Goal: Information Seeking & Learning: Learn about a topic

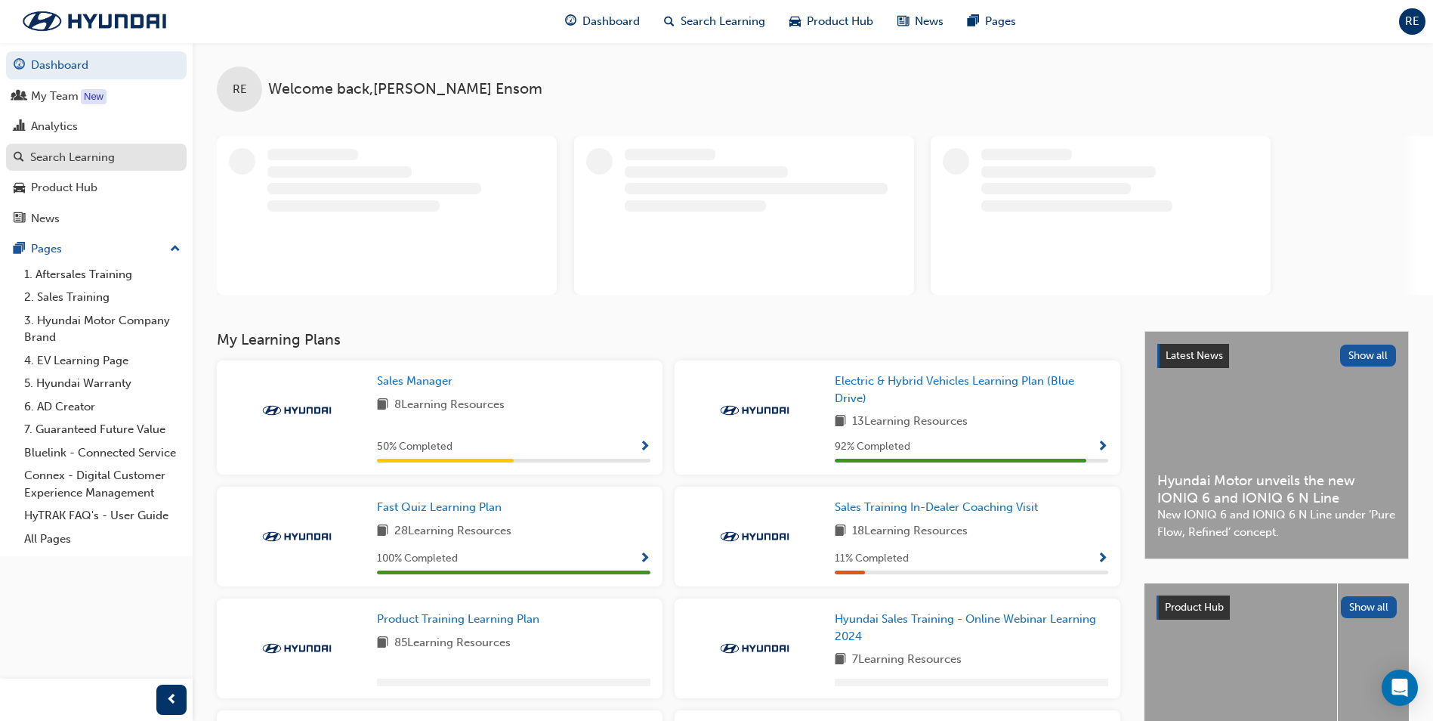
click at [115, 159] on div "Search Learning" at bounding box center [96, 157] width 165 height 19
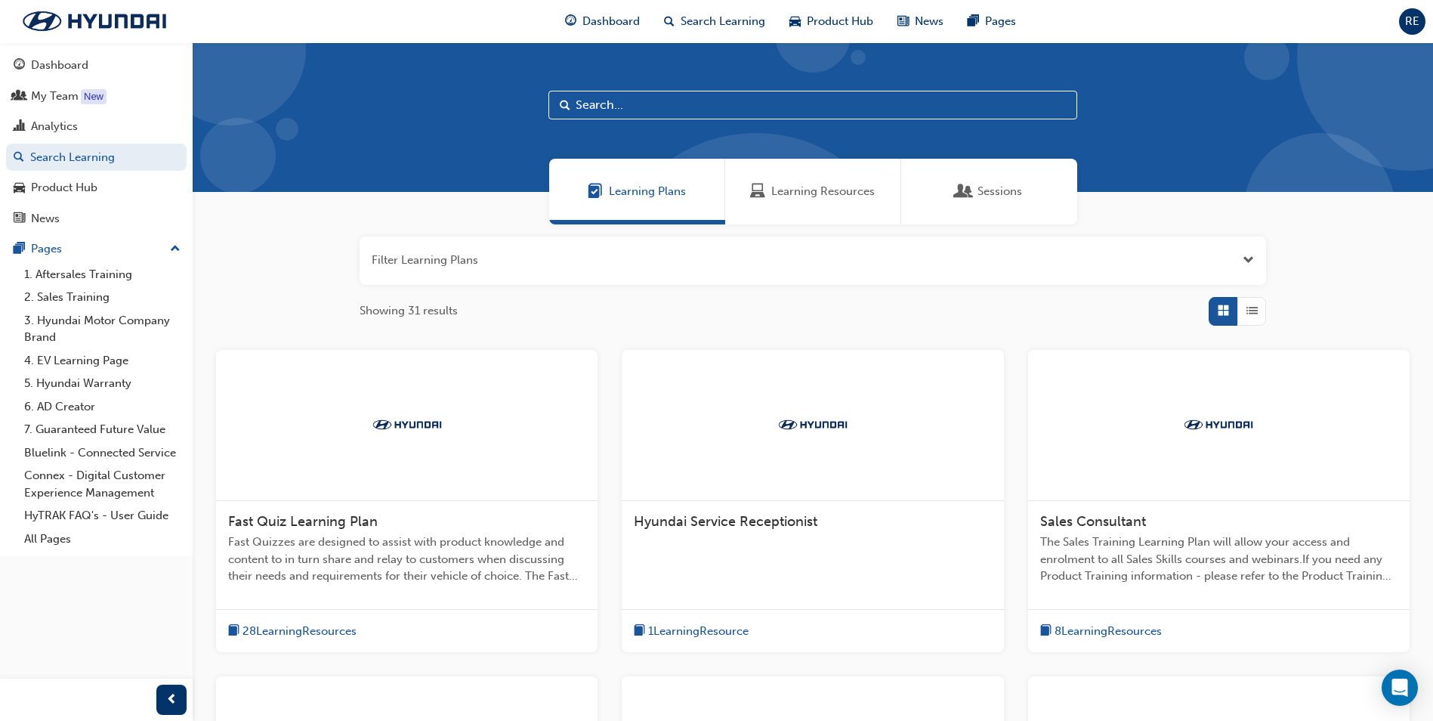
click at [683, 112] on input "text" at bounding box center [812, 105] width 529 height 29
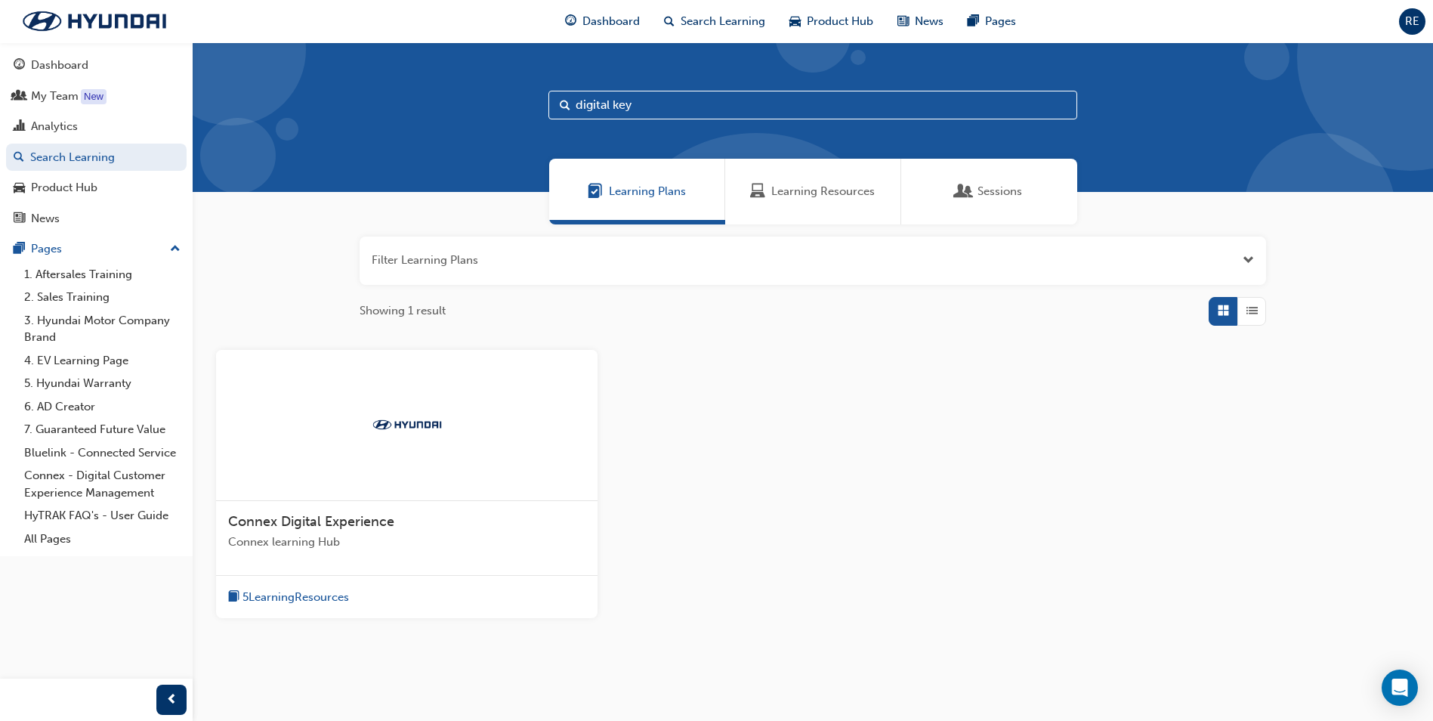
type input "digital key"
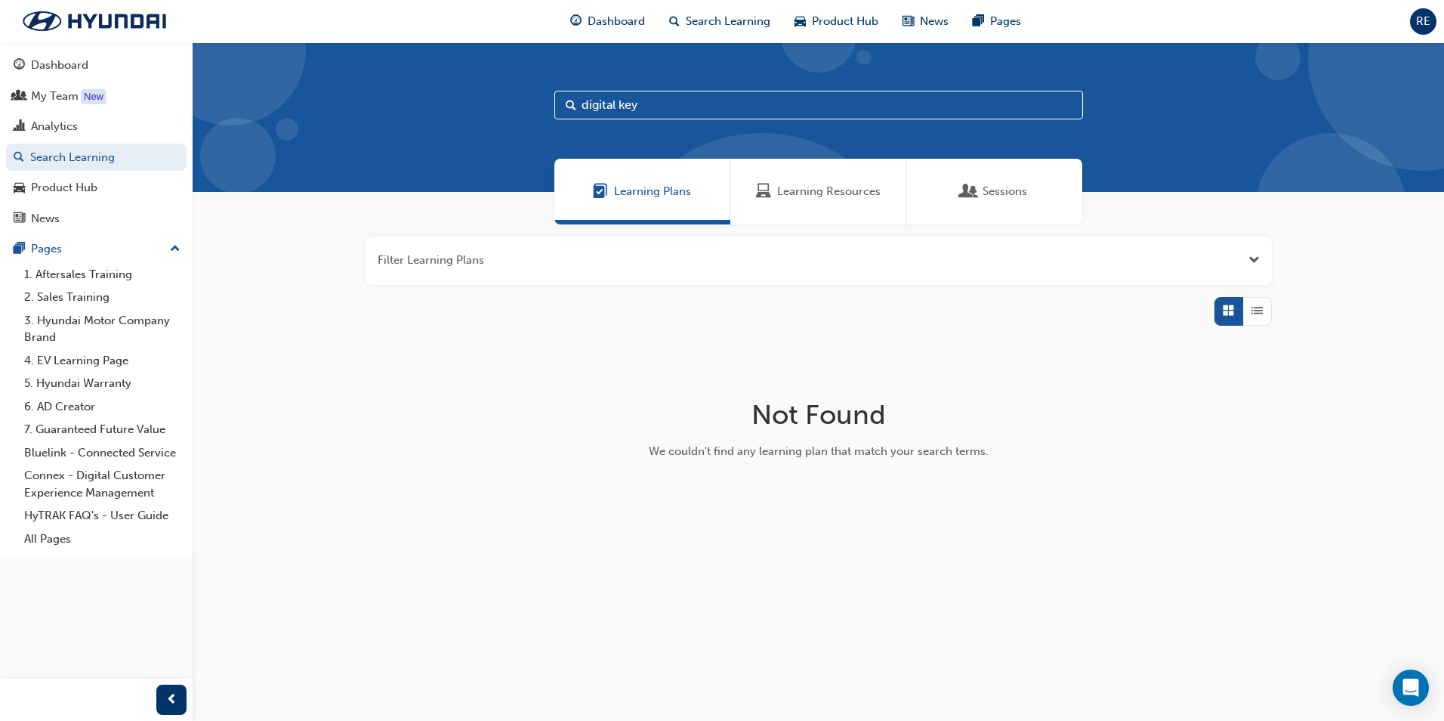
click at [808, 180] on div "Learning Resources" at bounding box center [819, 192] width 176 height 66
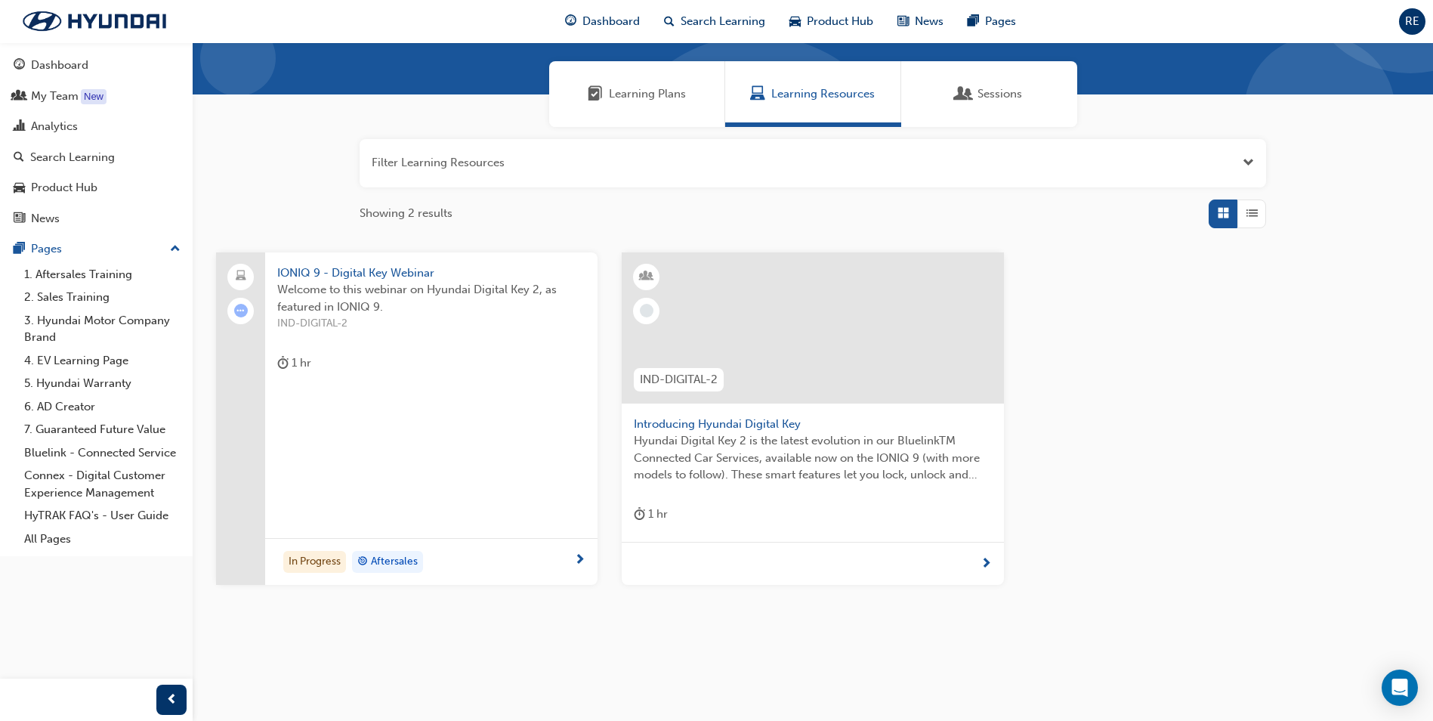
scroll to position [108, 0]
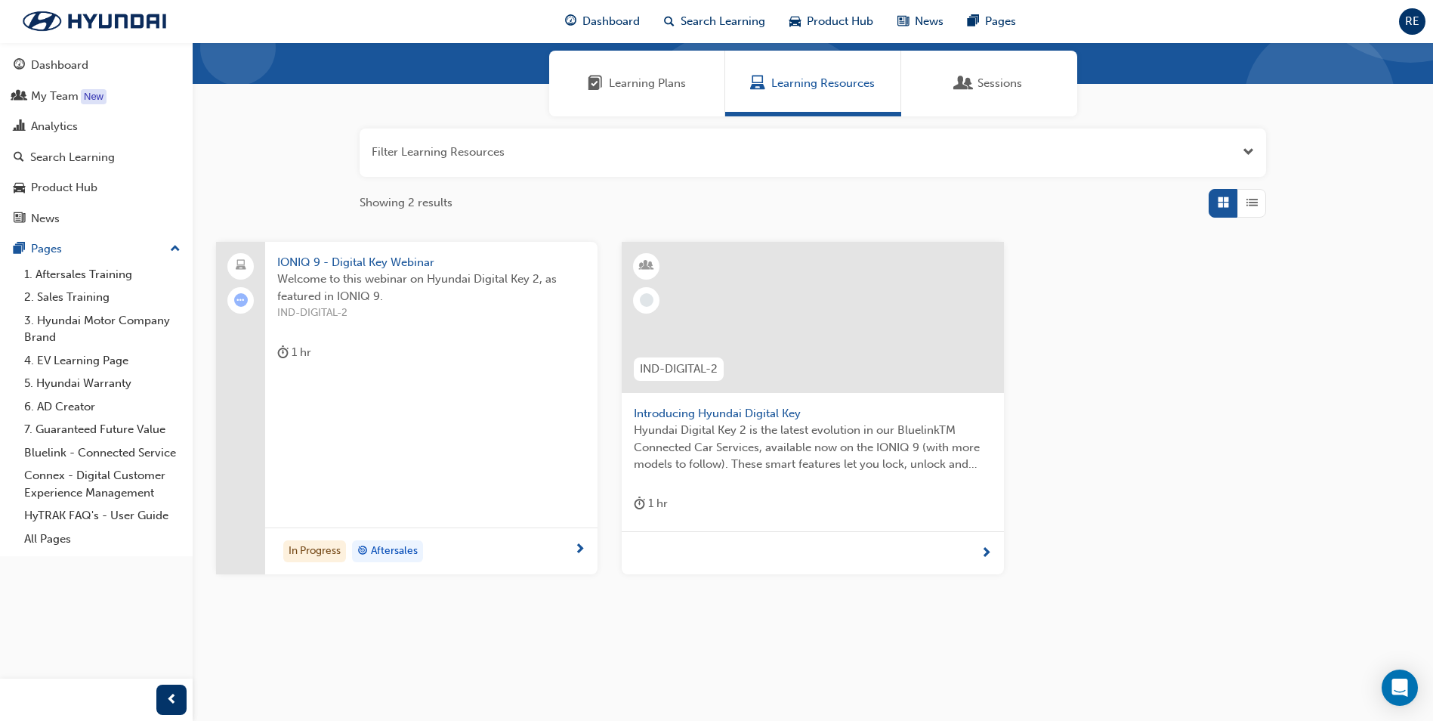
click at [728, 422] on span "Hyundai Digital Key 2 is the latest evolution in our BluelinkTM Connected Car S…" at bounding box center [812, 447] width 357 height 51
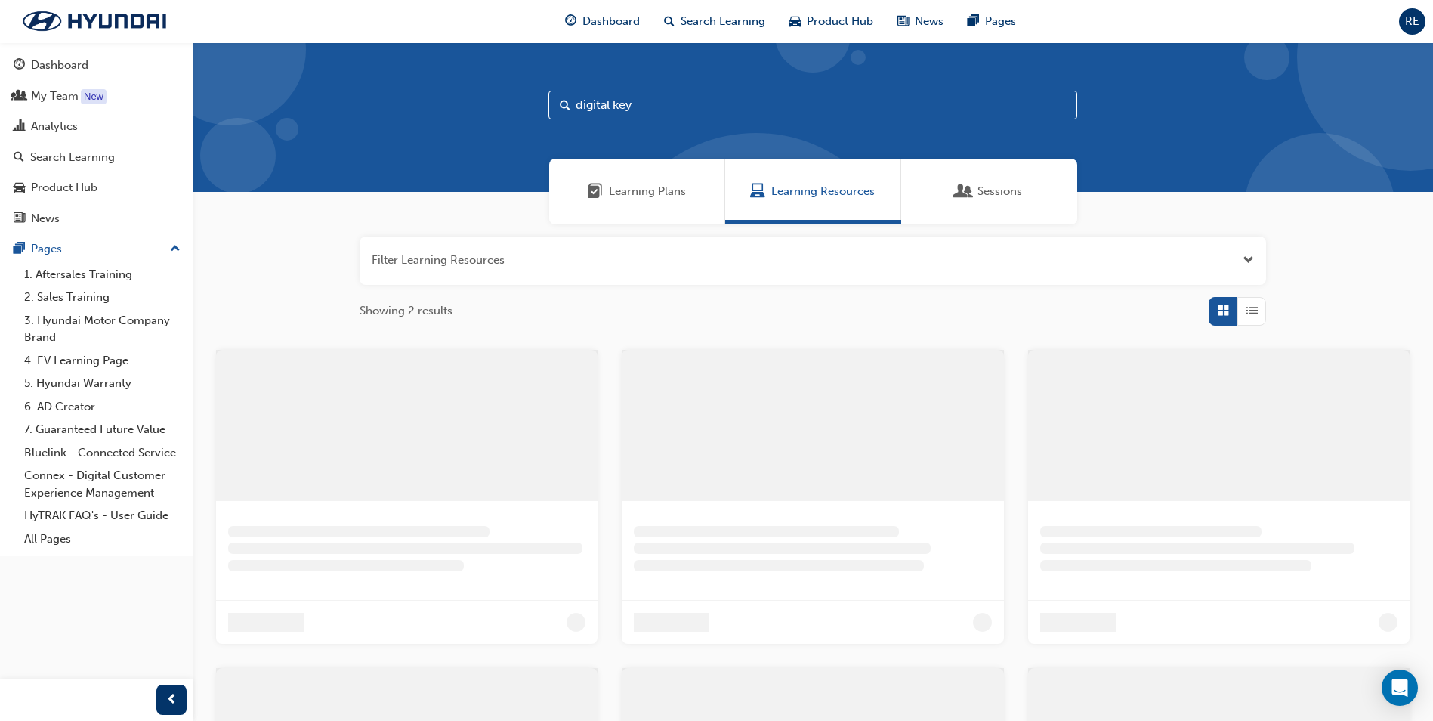
scroll to position [108, 0]
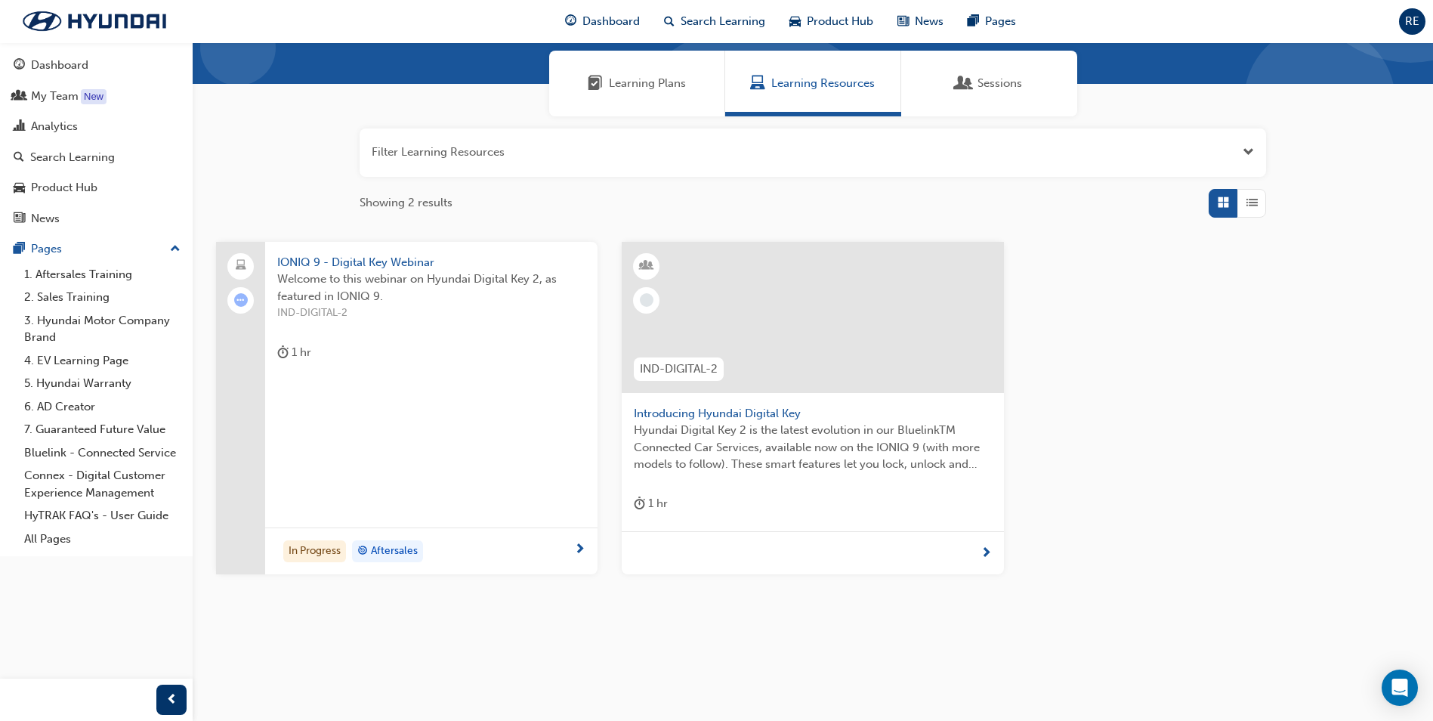
click at [998, 85] on span "Sessions" at bounding box center [1000, 83] width 45 height 17
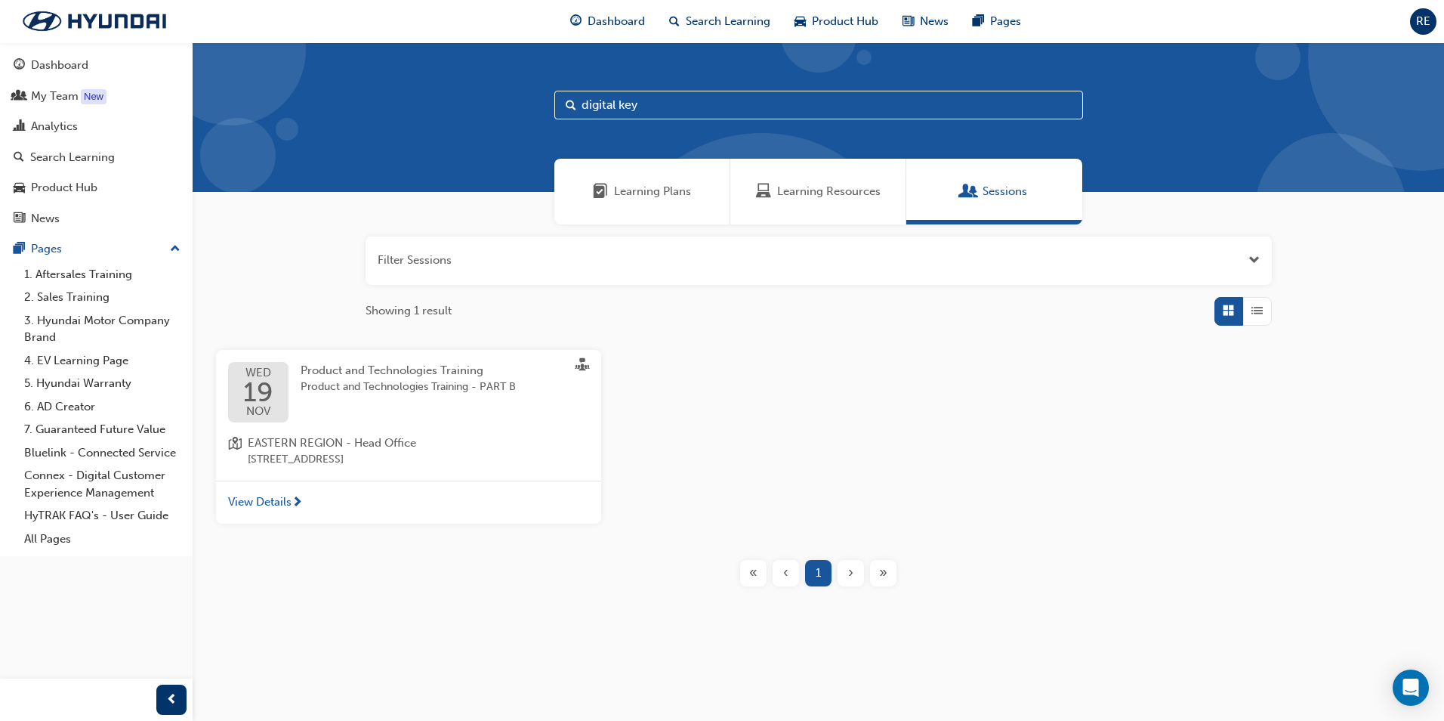
click at [664, 193] on span "Learning Plans" at bounding box center [652, 191] width 77 height 17
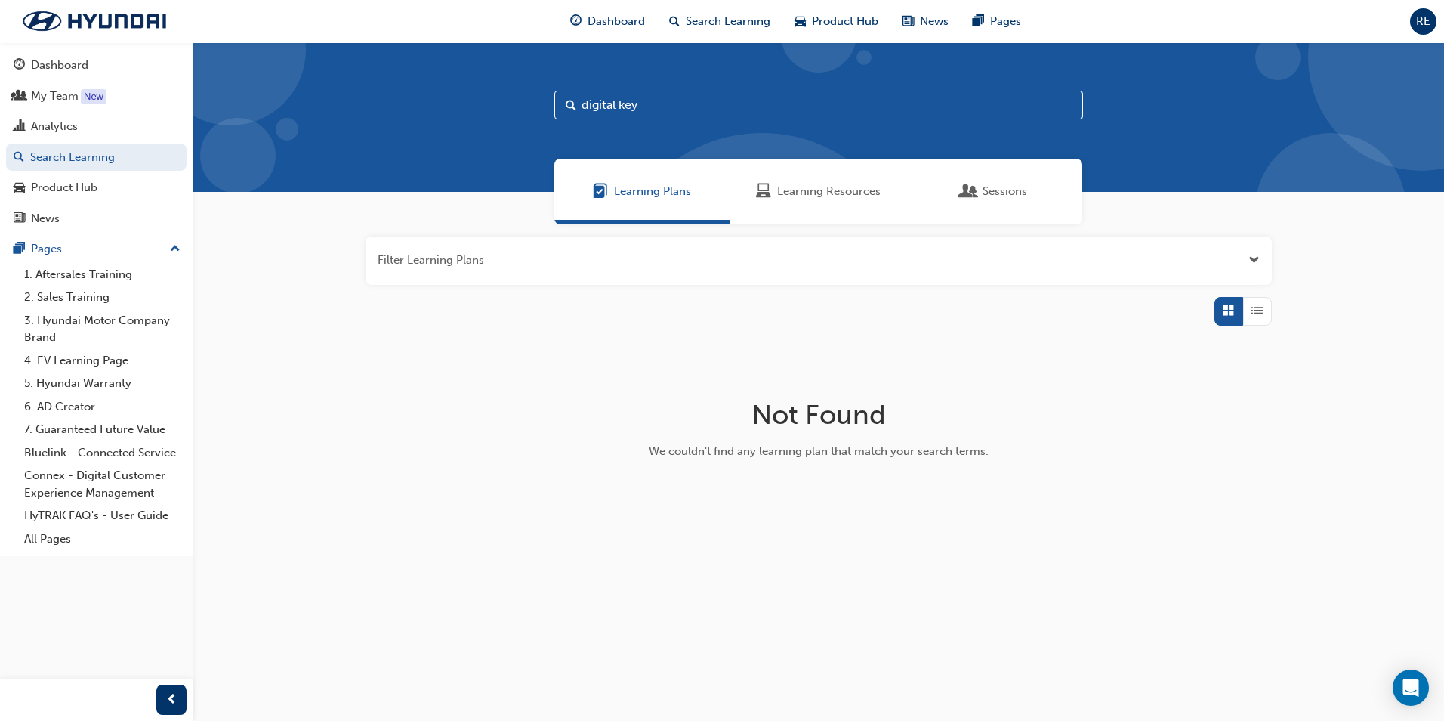
click at [799, 190] on span "Learning Resources" at bounding box center [828, 191] width 103 height 17
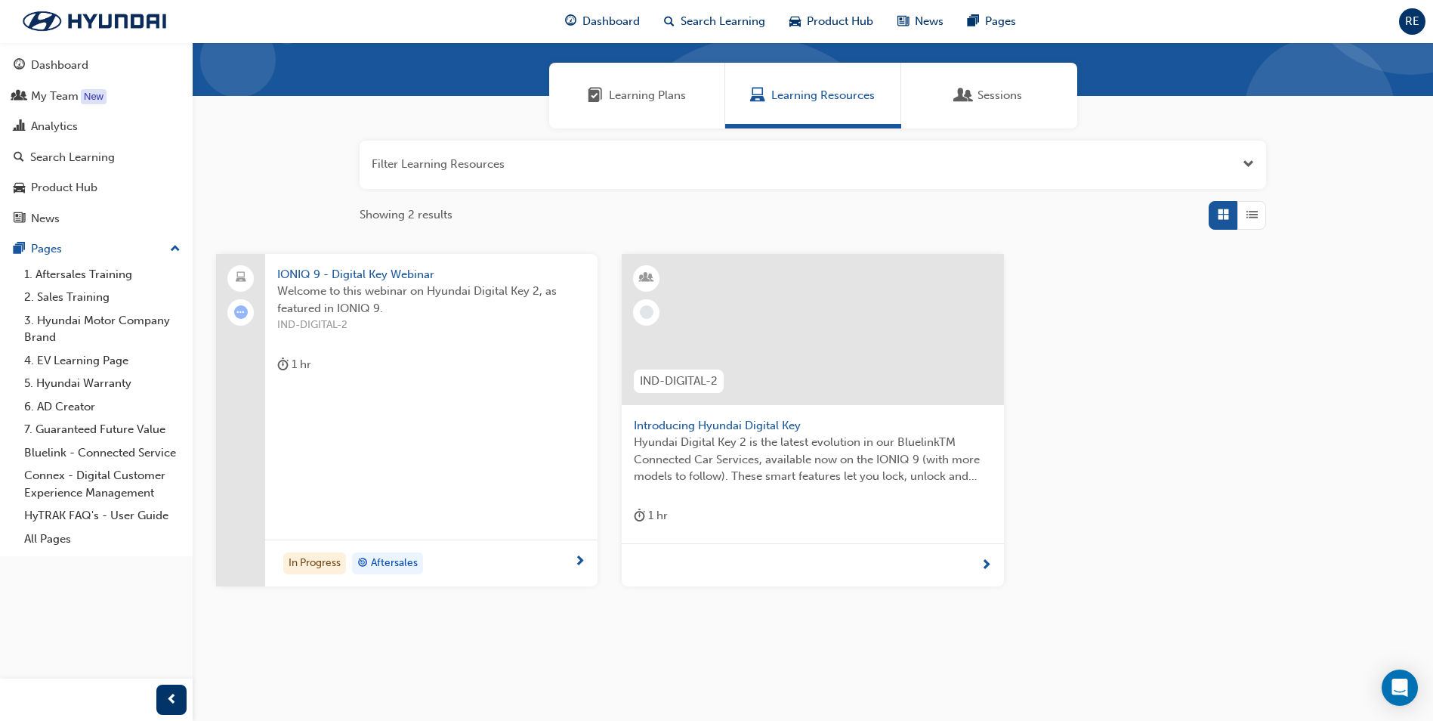
scroll to position [108, 0]
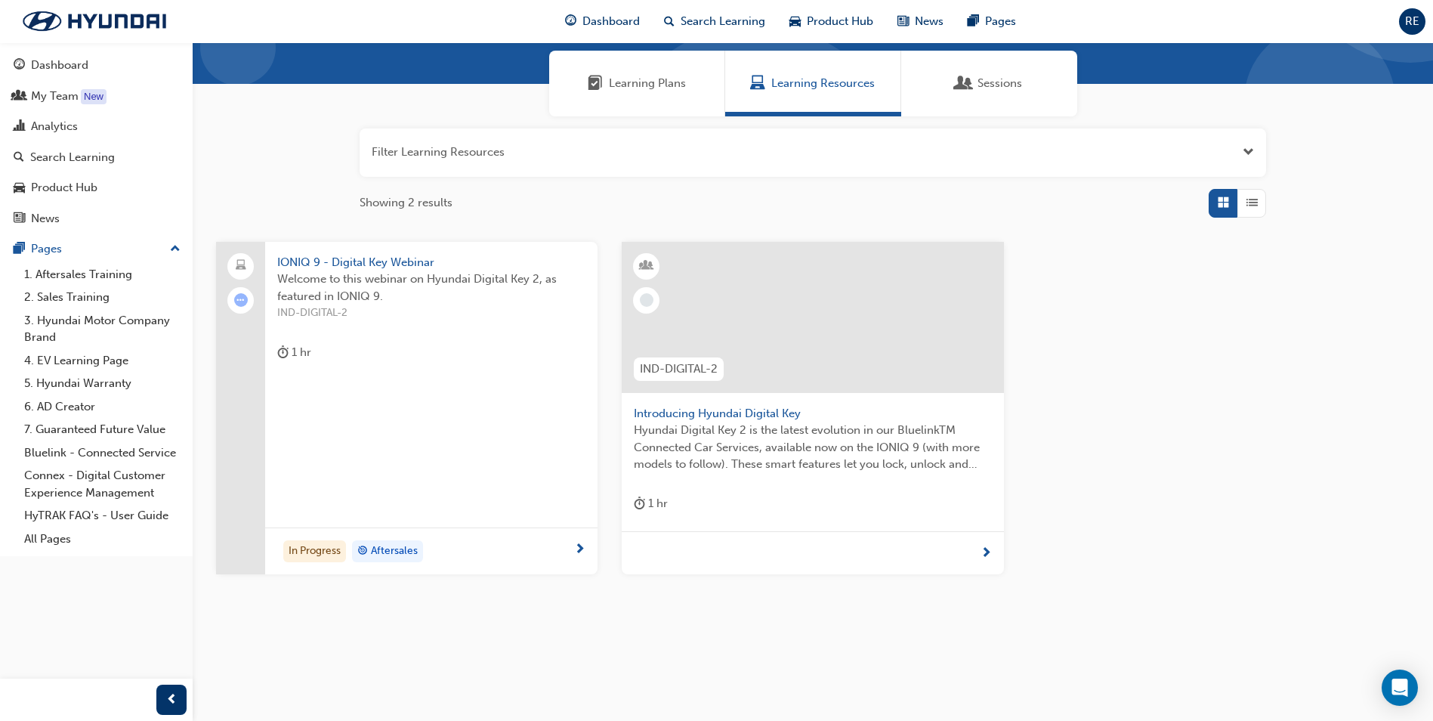
click at [375, 262] on span "IONIQ 9 - Digital Key Webinar" at bounding box center [431, 262] width 308 height 17
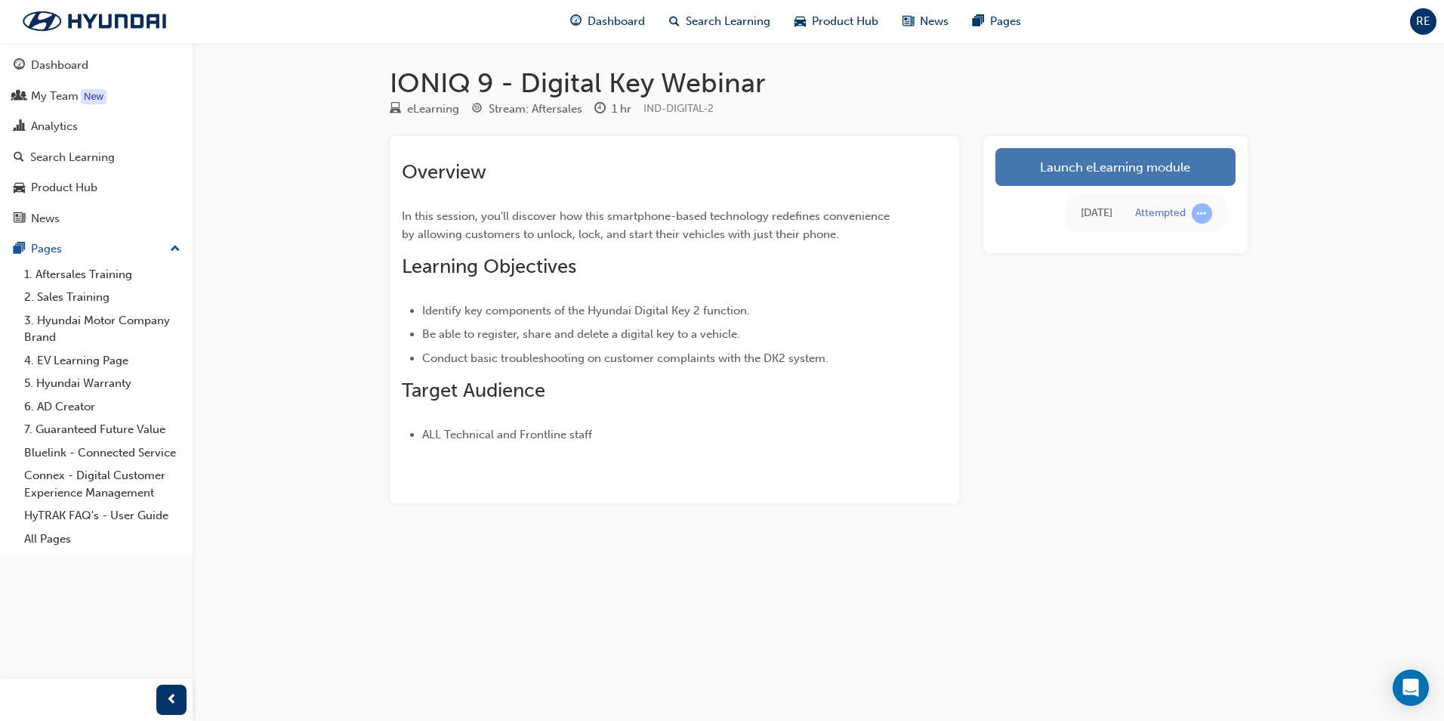
click at [1106, 168] on link "Launch eLearning module" at bounding box center [1116, 167] width 240 height 38
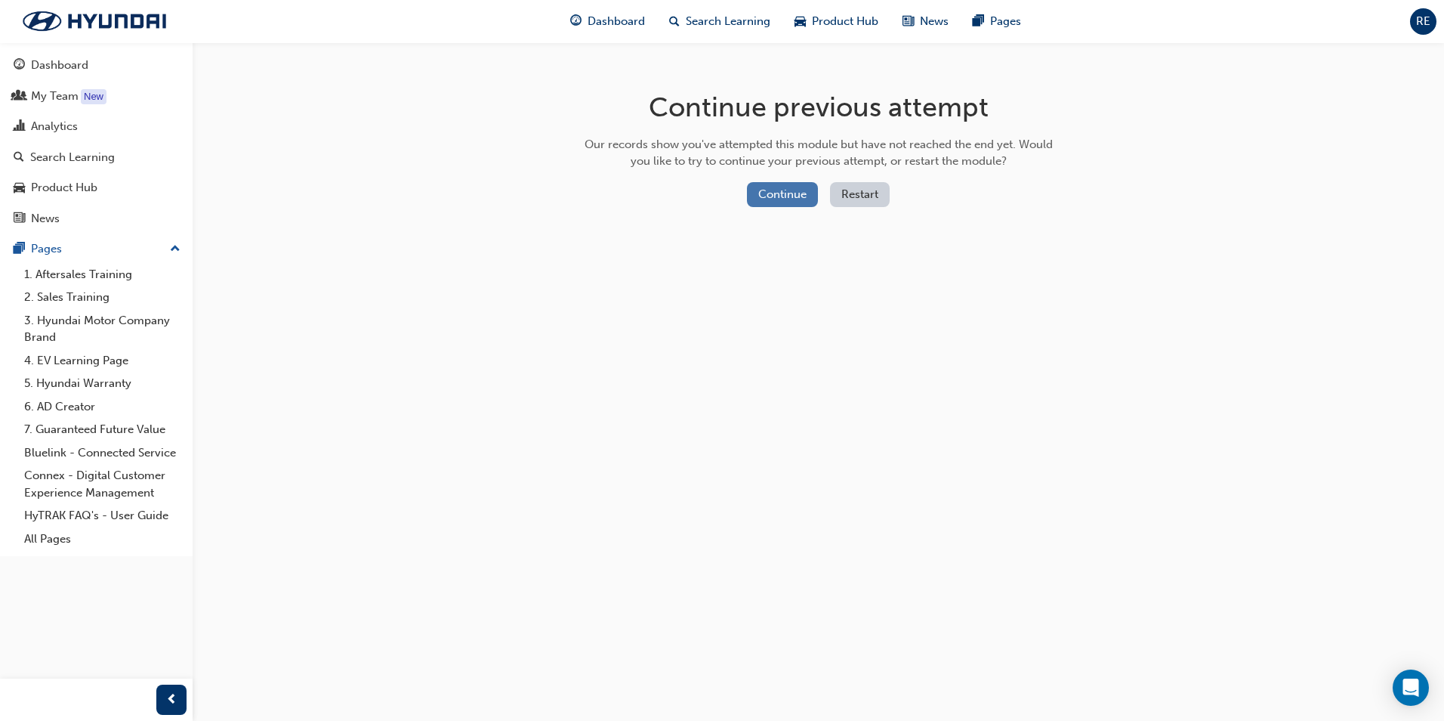
click at [796, 193] on button "Continue" at bounding box center [782, 194] width 71 height 25
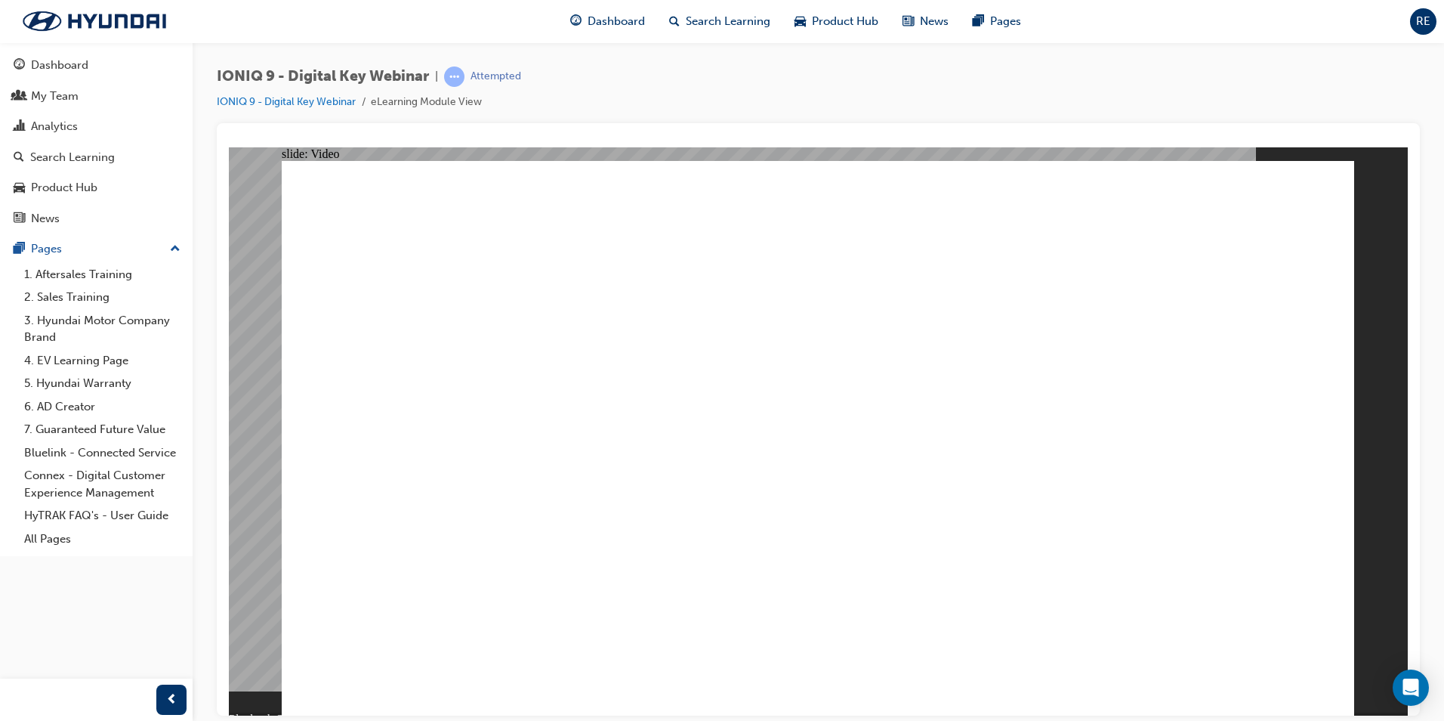
drag, startPoint x: 507, startPoint y: 612, endPoint x: 684, endPoint y: 611, distance: 176.8
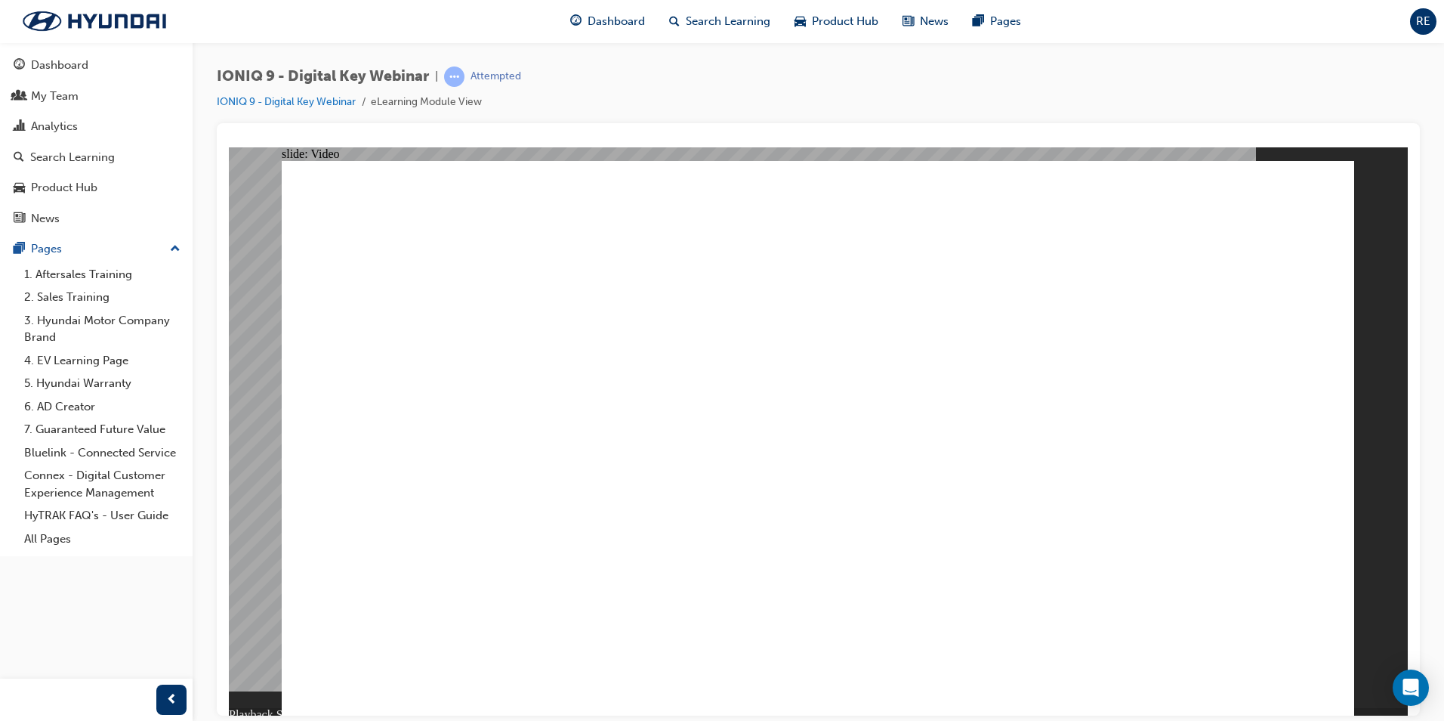
type input "967"
